Goal: Information Seeking & Learning: Find specific fact

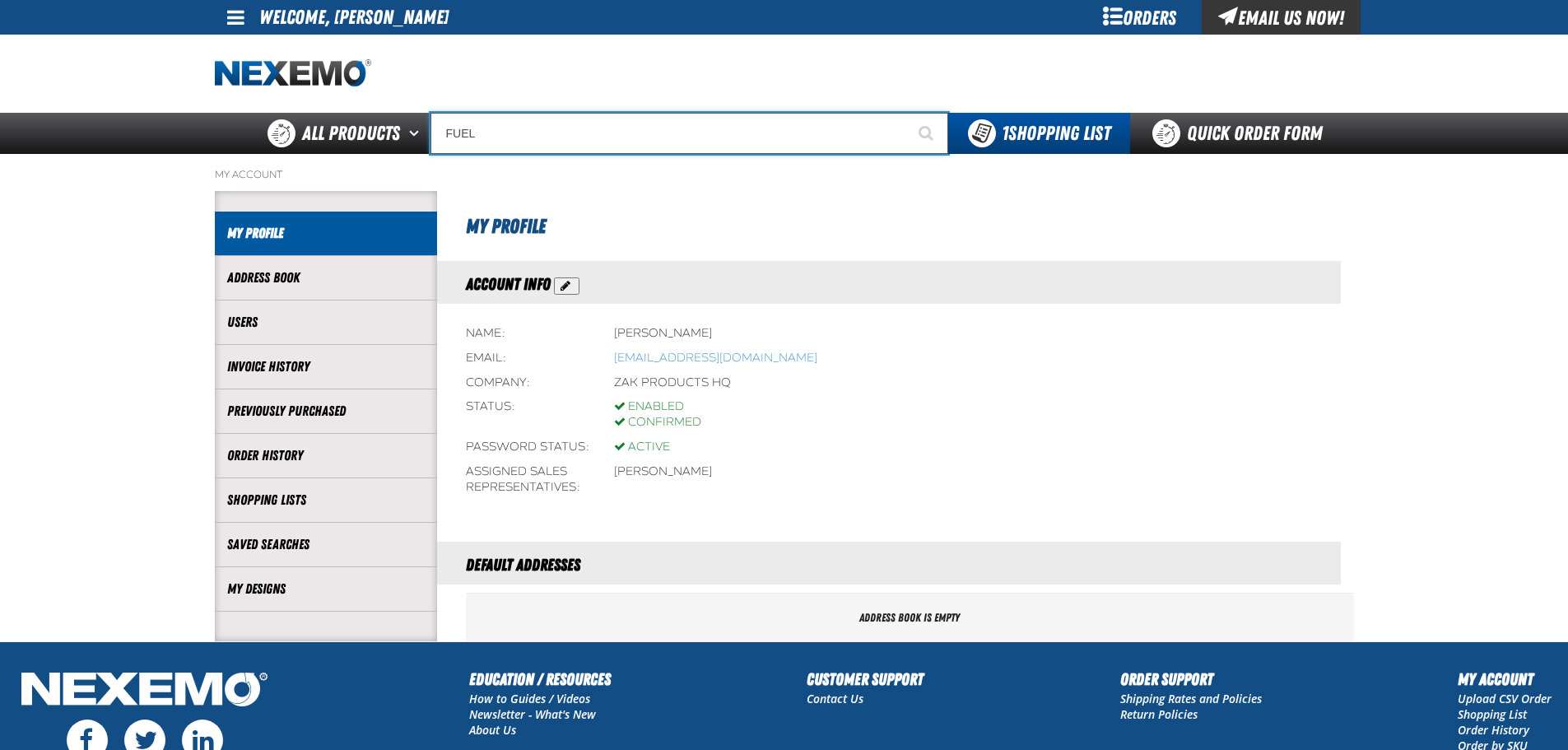
click at [483, 137] on input "FUEL" at bounding box center [688, 134] width 518 height 42
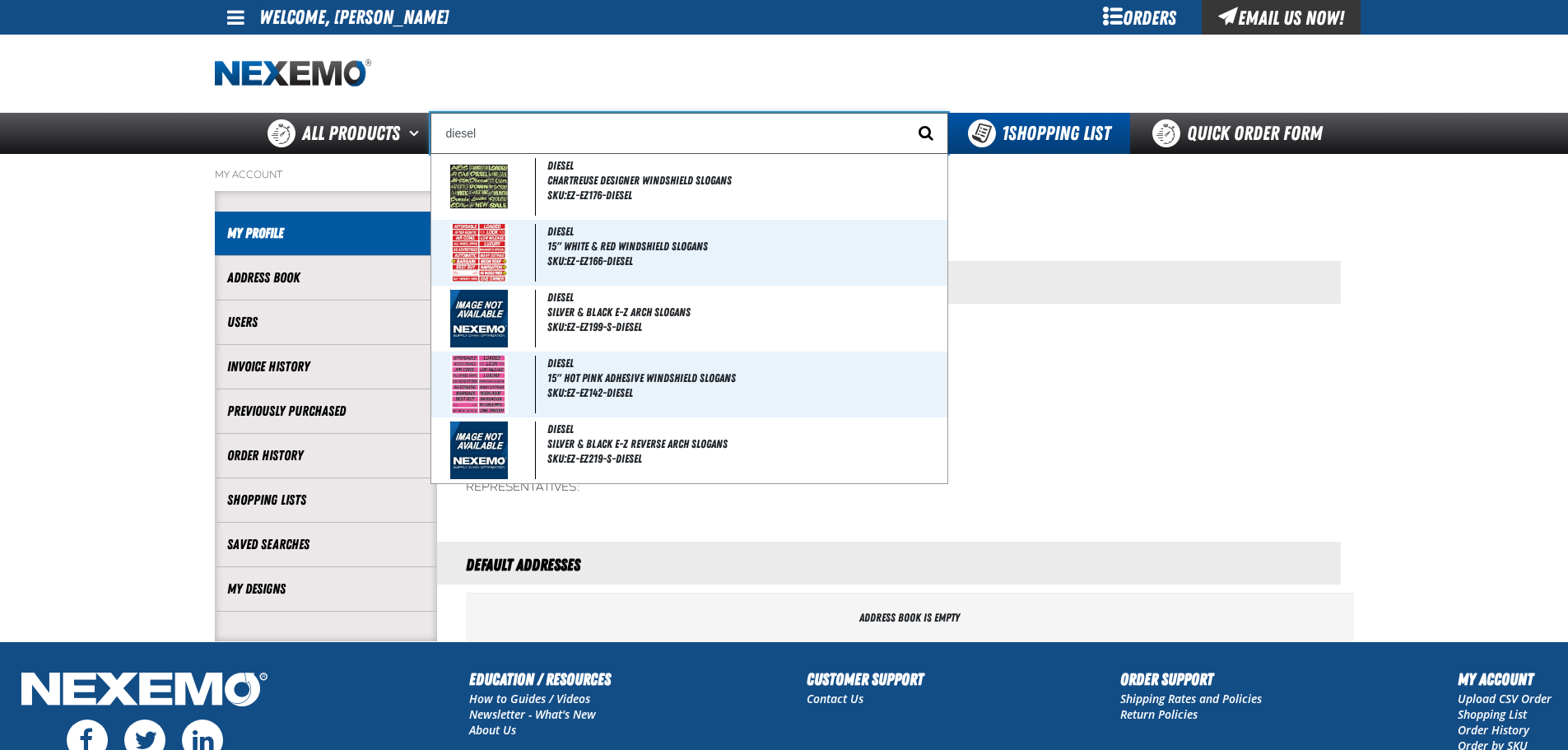
type input "diesel"
click at [921, 134] on span "Start Searching" at bounding box center [925, 133] width 15 height 16
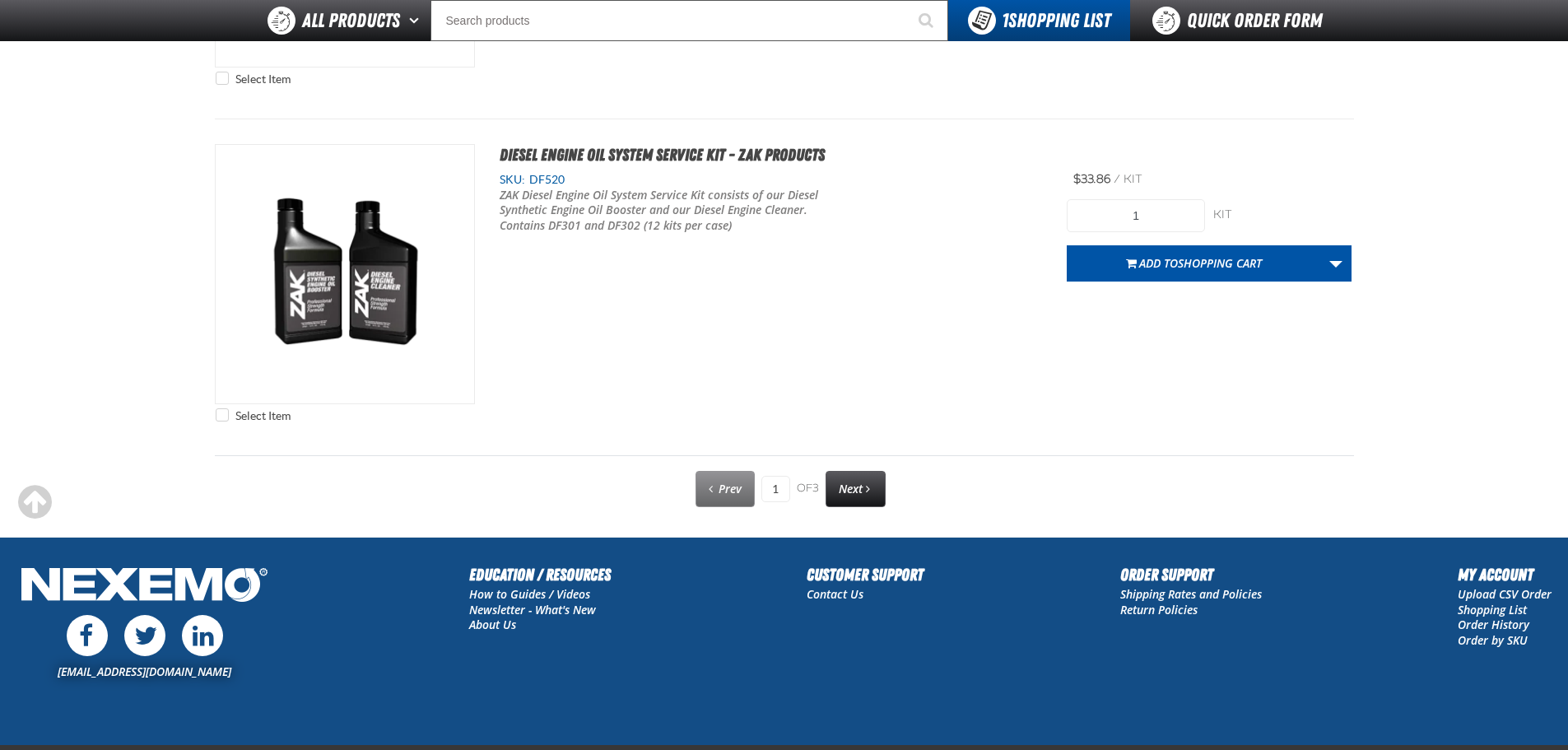
scroll to position [8312, 0]
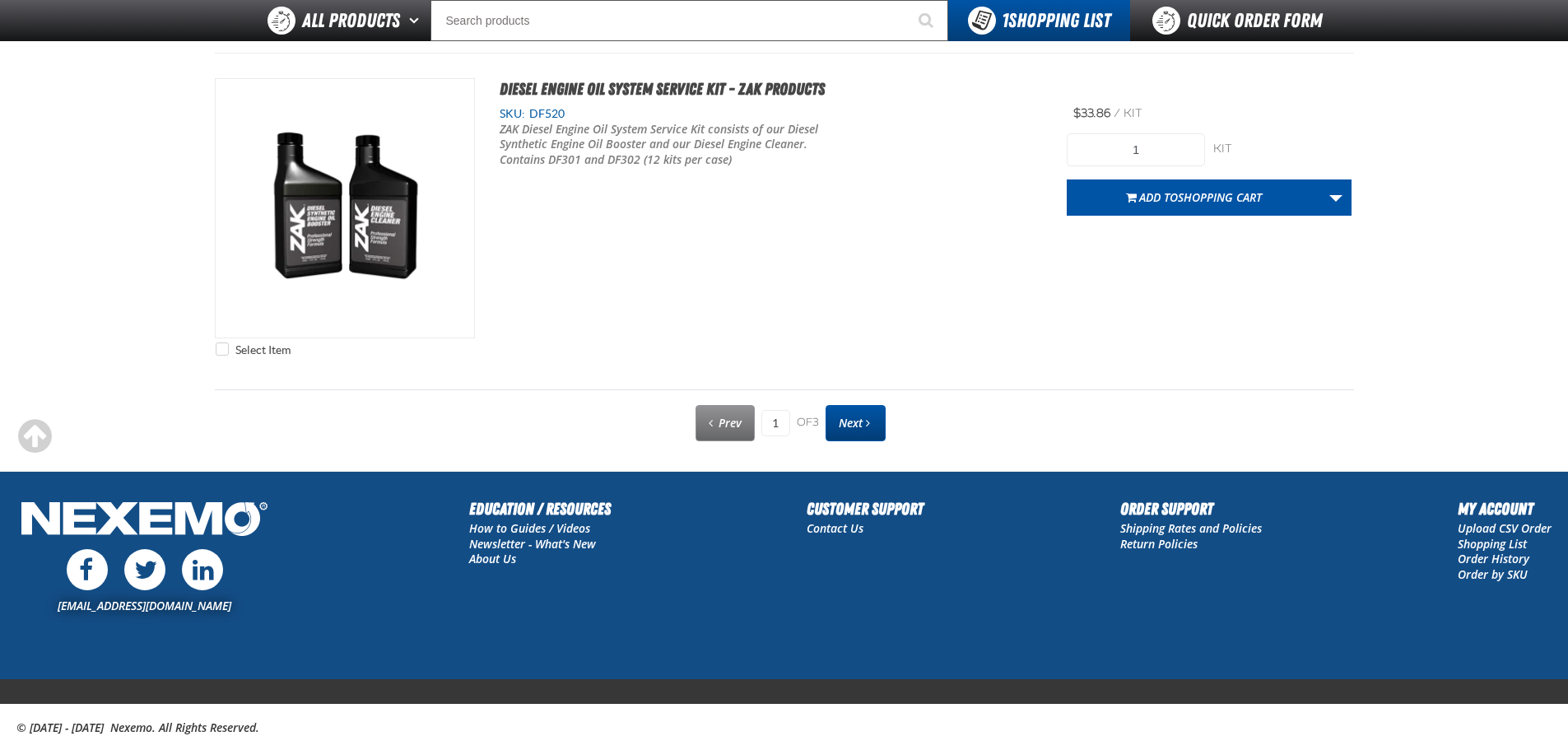
click at [873, 430] on link "Next" at bounding box center [855, 423] width 60 height 37
type input "2"
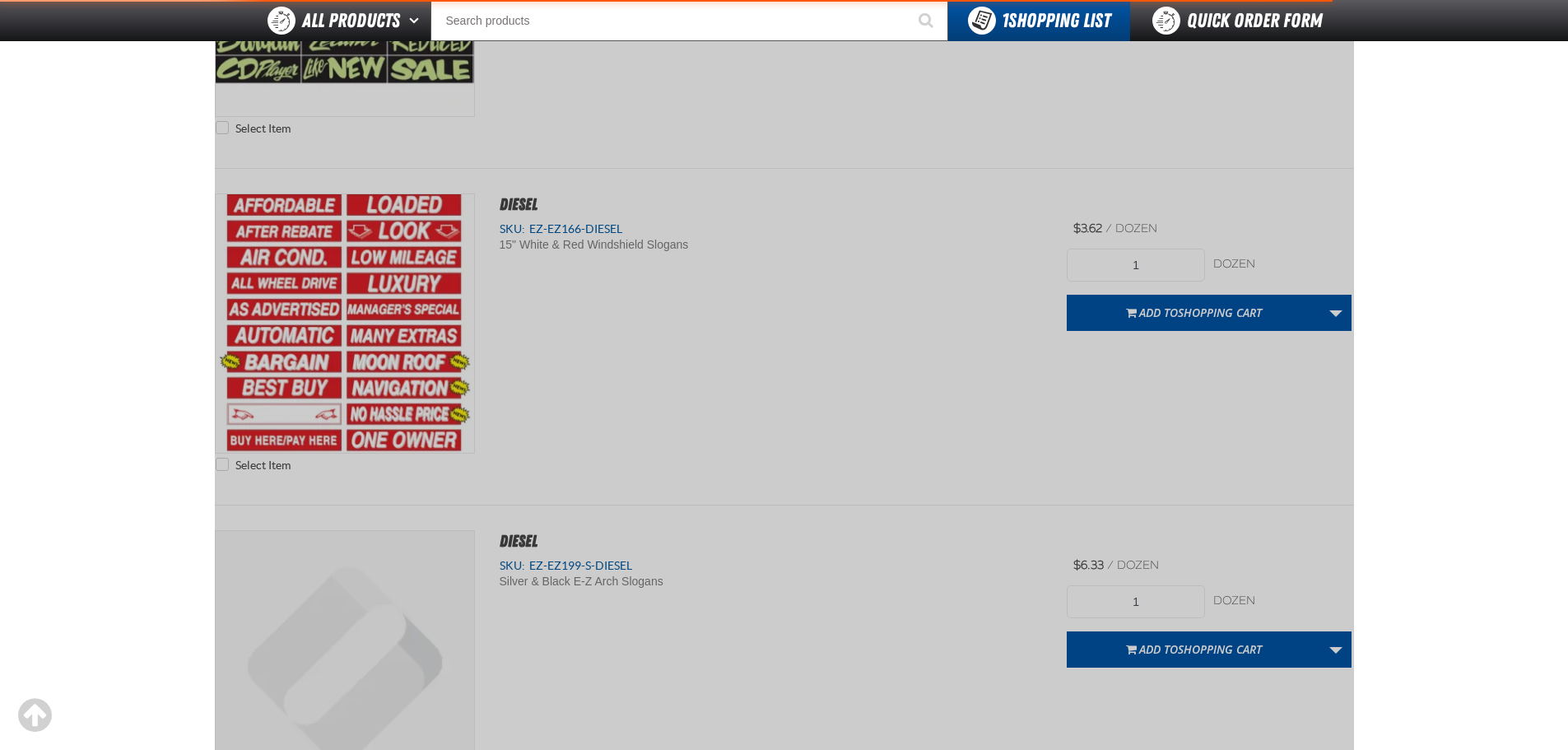
scroll to position [230, 0]
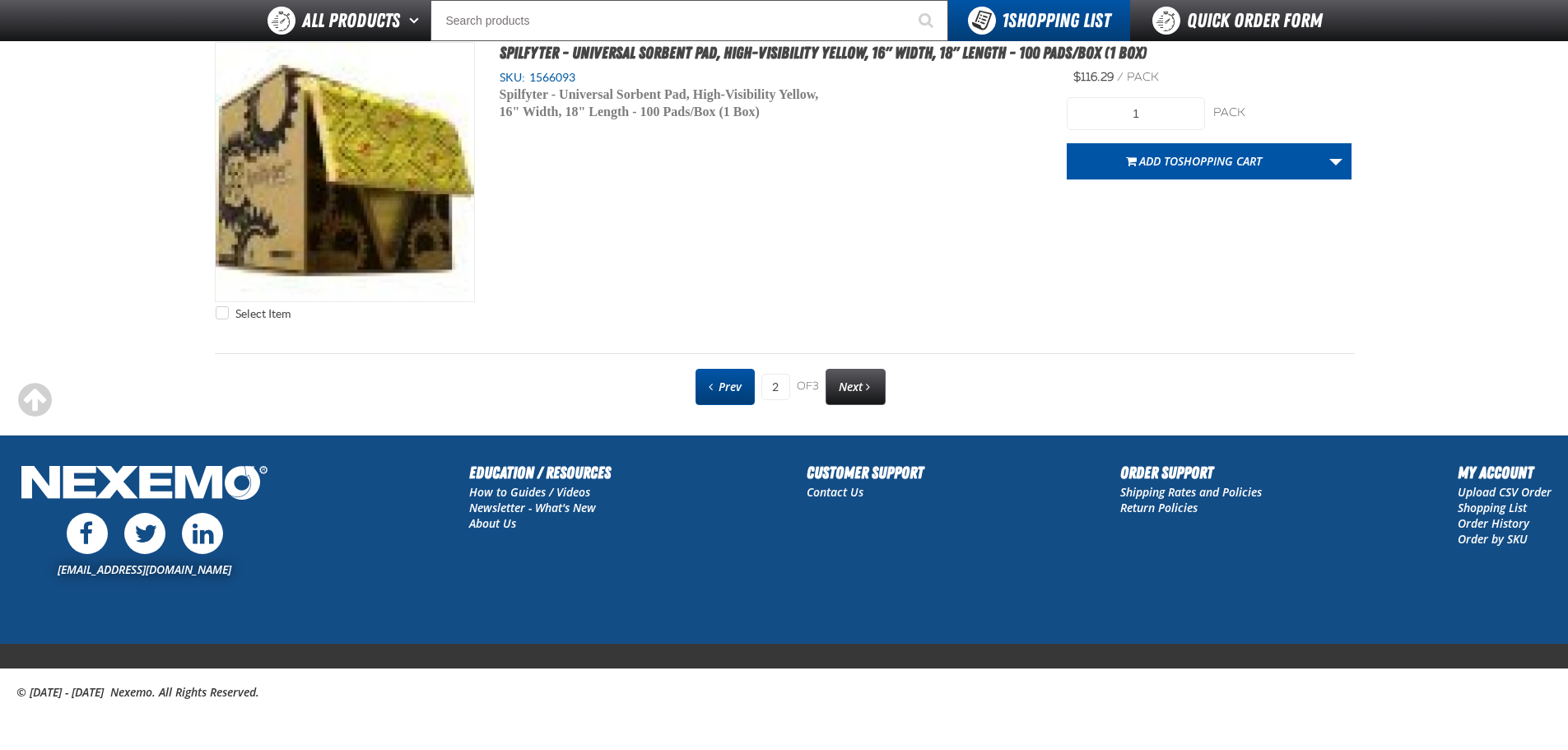
click at [700, 389] on link "Prev" at bounding box center [725, 386] width 59 height 37
type input "1"
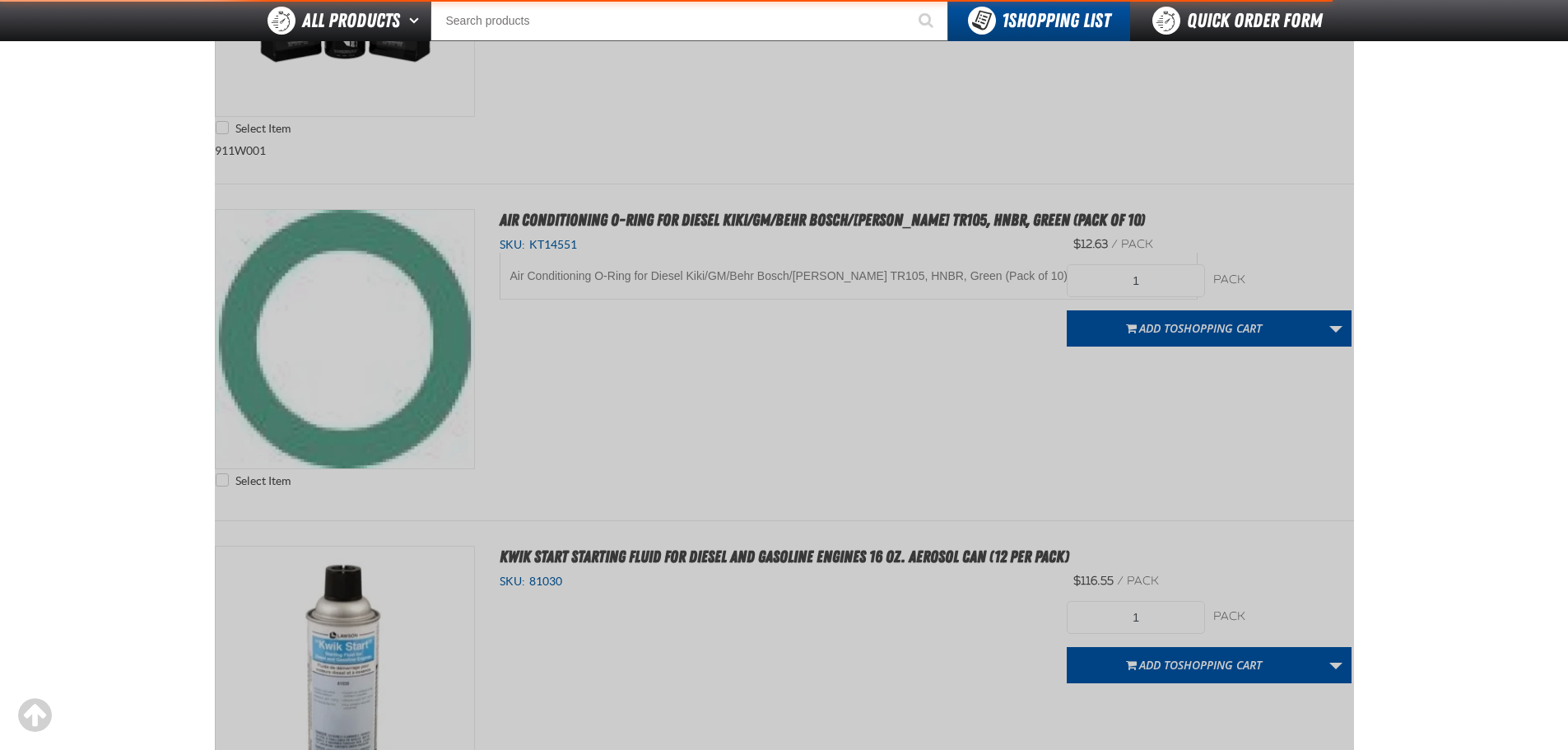
scroll to position [230, 0]
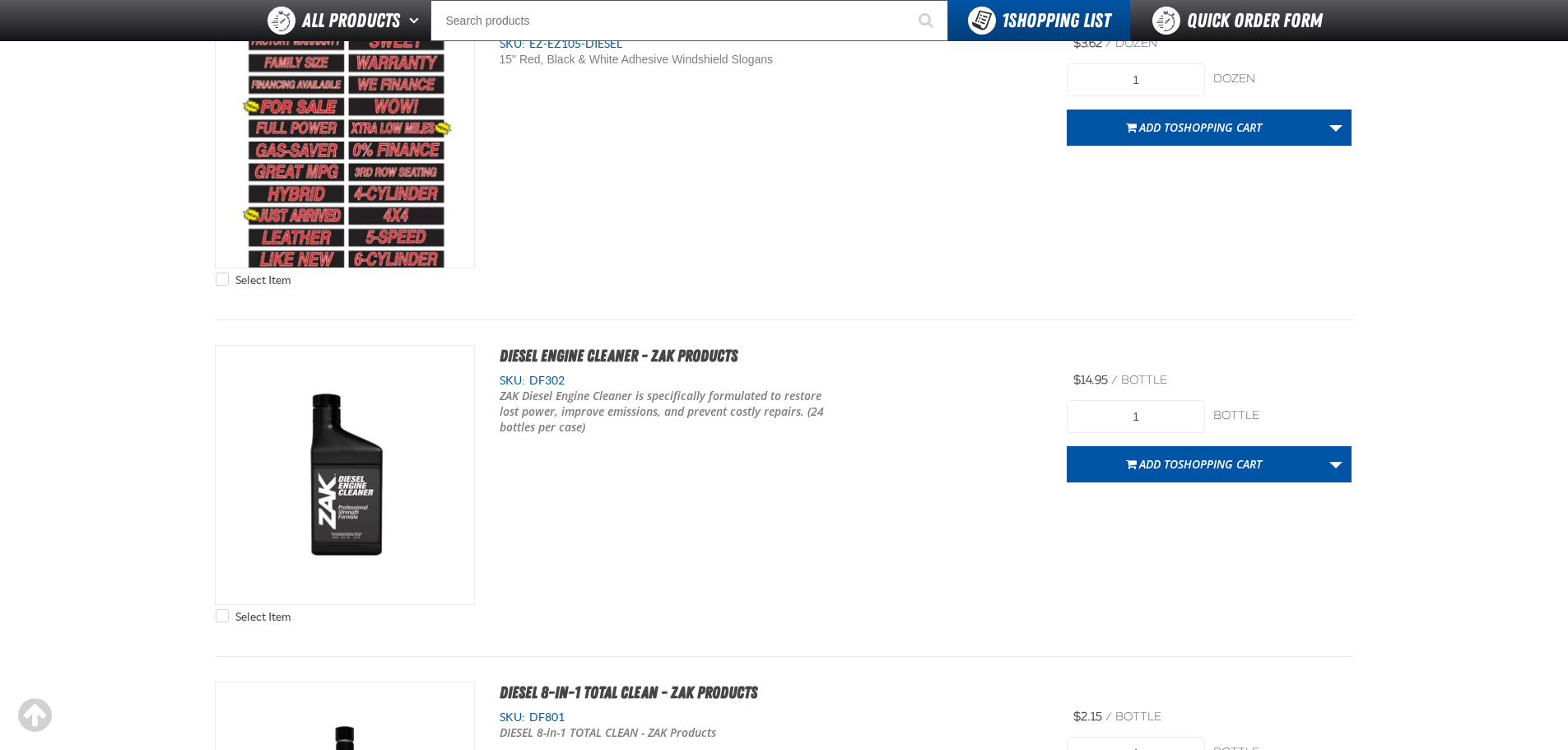
scroll to position [6008, 0]
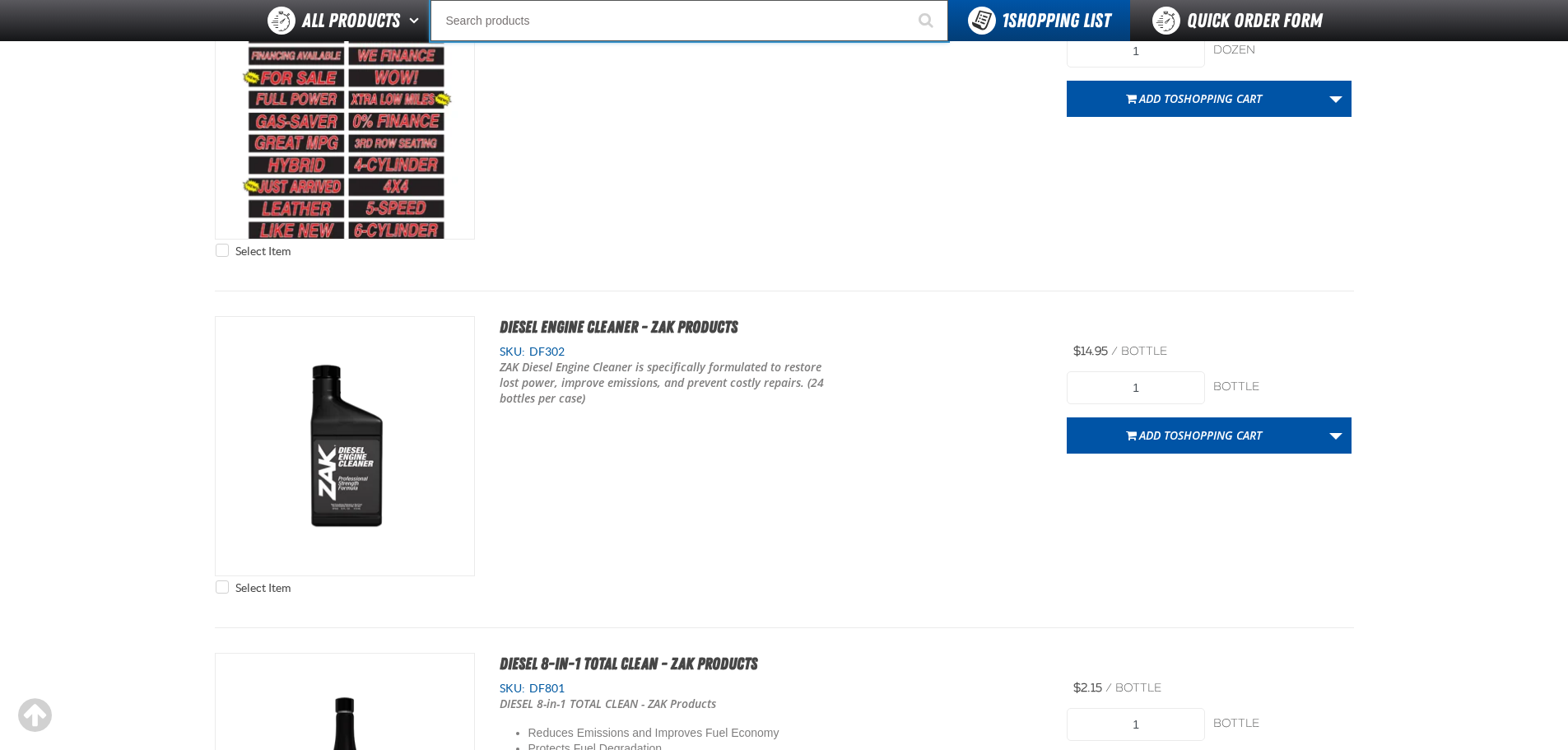
click at [507, 19] on input "Search" at bounding box center [688, 21] width 518 height 42
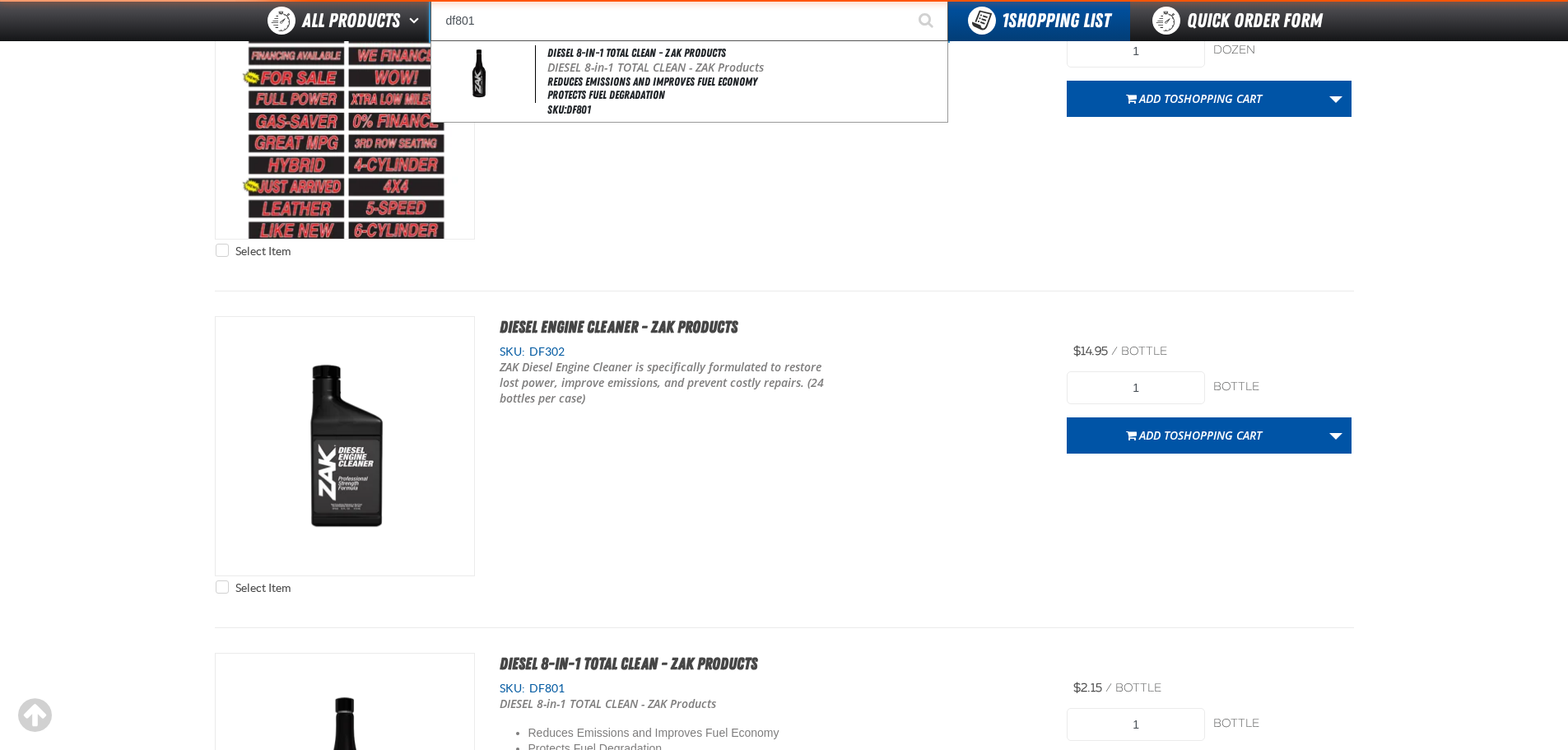
type input "df801"
click at [906, 0] on button "Start Searching" at bounding box center [927, 21] width 42 height 42
